Goal: Information Seeking & Learning: Check status

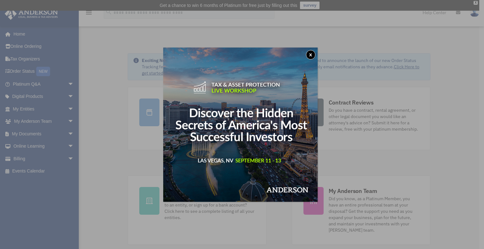
click at [312, 54] on button "x" at bounding box center [310, 54] width 9 height 9
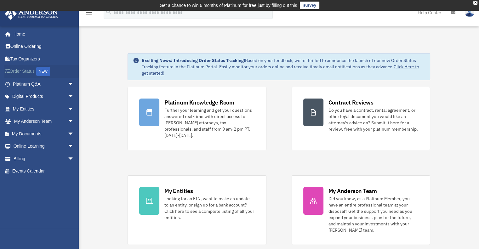
click at [21, 71] on link "Order Status NEW" at bounding box center [43, 71] width 79 height 13
click at [50, 73] on div "NEW" at bounding box center [43, 71] width 14 height 9
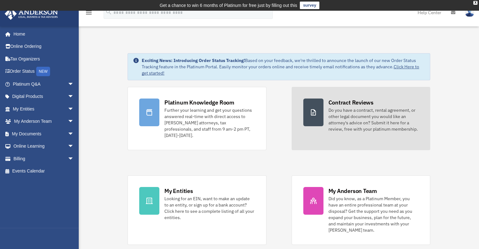
click at [355, 116] on div "Do you have a contract, rental agreement, or other legal document you would lik…" at bounding box center [373, 119] width 90 height 25
click at [320, 113] on div at bounding box center [313, 113] width 20 height 28
click at [365, 117] on div "Do you have a contract, rental agreement, or other legal document you would lik…" at bounding box center [373, 119] width 90 height 25
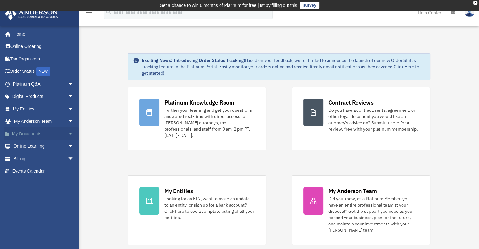
click at [68, 132] on span "arrow_drop_down" at bounding box center [74, 134] width 13 height 13
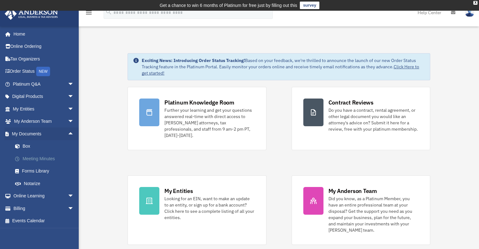
click at [50, 159] on link "Meeting Minutes" at bounding box center [46, 158] width 75 height 13
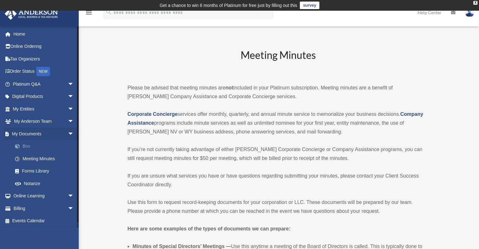
click at [23, 146] on link "Box" at bounding box center [46, 146] width 75 height 13
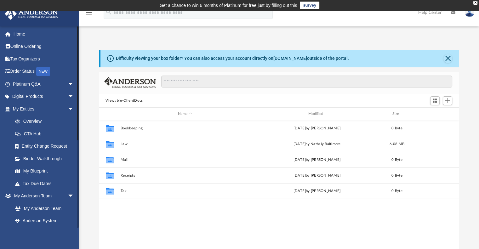
scroll to position [138, 355]
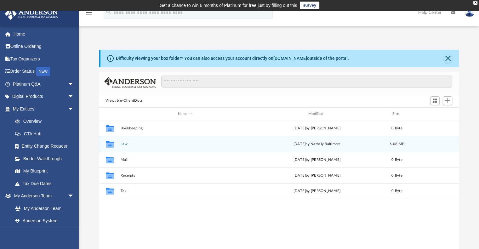
click at [129, 148] on div "Collaborated Folder Law [DATE] by Nathaly Baltimore 6.08 MB" at bounding box center [279, 144] width 360 height 16
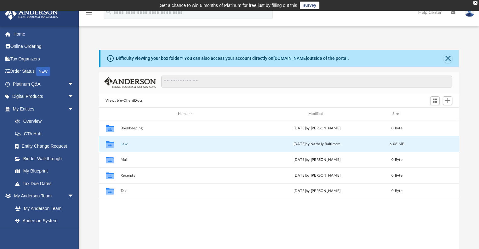
click at [128, 146] on div "Collaborated Folder Law [DATE] by Nathaly Baltimore 6.08 MB" at bounding box center [279, 144] width 360 height 16
click at [124, 144] on button "Law" at bounding box center [184, 144] width 129 height 4
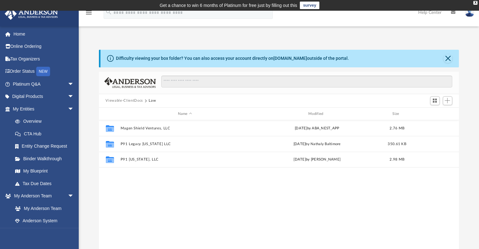
click at [179, 191] on div "Collaborated Folder Magen Shield Ventures, LLC [DATE] by ABA_NEST_APP 2.76 MB C…" at bounding box center [279, 185] width 360 height 130
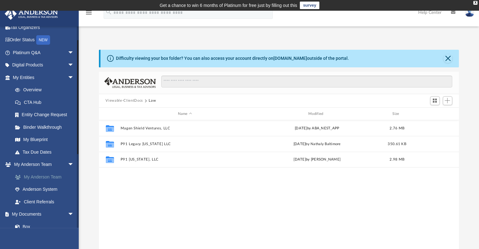
scroll to position [0, 0]
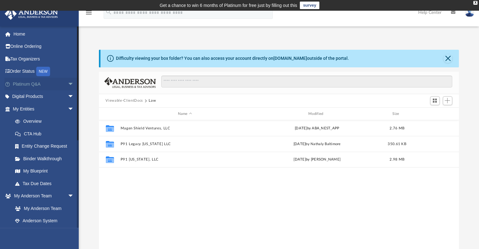
click at [68, 83] on span "arrow_drop_down" at bounding box center [74, 84] width 13 height 13
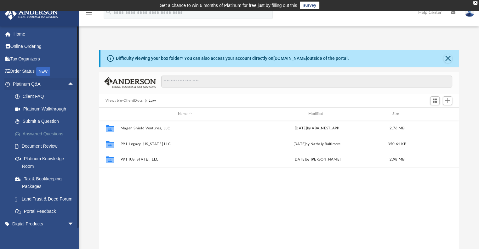
click at [46, 133] on link "Answered Questions" at bounding box center [46, 134] width 75 height 13
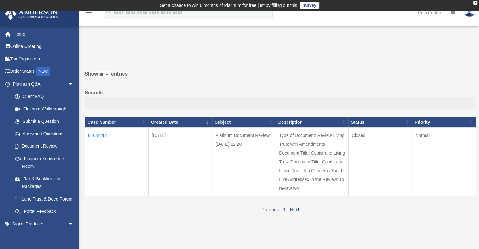
click at [97, 135] on td "01044284" at bounding box center [117, 162] width 64 height 69
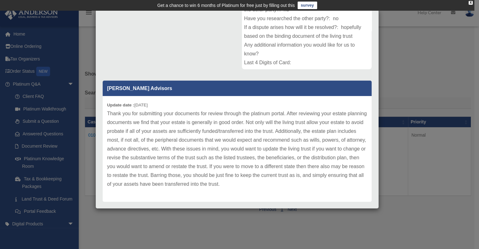
scroll to position [138, 0]
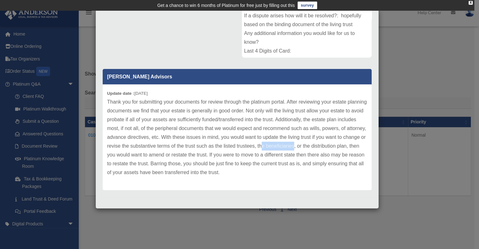
drag, startPoint x: 311, startPoint y: 145, endPoint x: 345, endPoint y: 145, distance: 34.0
click at [345, 145] on p "Thank you for submitting your documents for review through the platinum portal.…" at bounding box center [237, 137] width 260 height 79
drag, startPoint x: 198, startPoint y: 154, endPoint x: 253, endPoint y: 154, distance: 54.8
click at [253, 154] on p "Thank you for submitting your documents for review through the platinum portal.…" at bounding box center [237, 137] width 260 height 79
drag, startPoint x: 118, startPoint y: 163, endPoint x: 205, endPoint y: 162, distance: 86.9
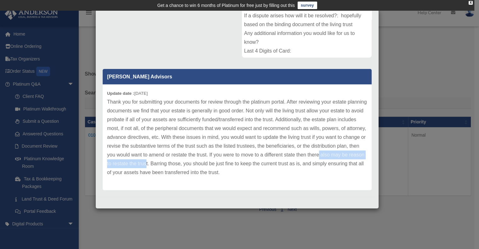
click at [205, 162] on p "Thank you for submitting your documents for review through the platinum portal.…" at bounding box center [237, 137] width 260 height 79
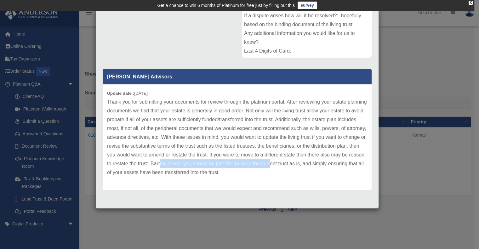
drag, startPoint x: 218, startPoint y: 162, endPoint x: 327, endPoint y: 164, distance: 109.3
click at [327, 164] on p "Thank you for submitting your documents for review through the platinum portal.…" at bounding box center [237, 137] width 260 height 79
click at [258, 127] on p "Thank you for submitting your documents for review through the platinum portal.…" at bounding box center [237, 137] width 260 height 79
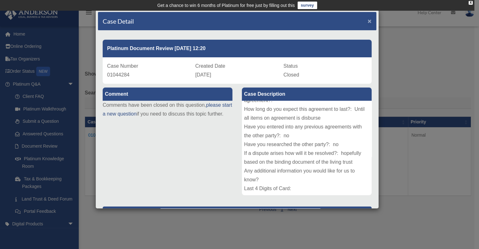
click at [367, 20] on span "×" at bounding box center [369, 20] width 4 height 7
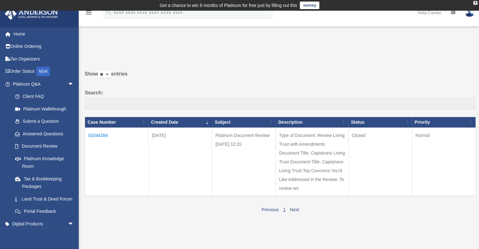
click at [283, 59] on div "Do you really want to log out? Yes No Show ** ** ** *** entries Search: Case Nu…" at bounding box center [277, 131] width 395 height 166
